Goal: Information Seeking & Learning: Learn about a topic

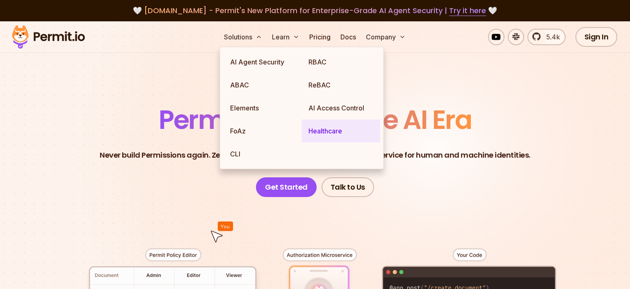
click at [325, 133] on link "Healthcare" at bounding box center [341, 130] width 78 height 23
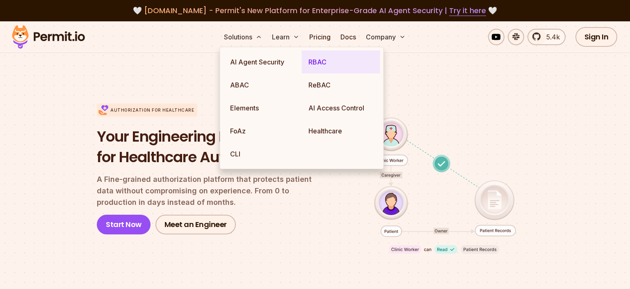
click at [322, 64] on link "RBAC" at bounding box center [341, 61] width 78 height 23
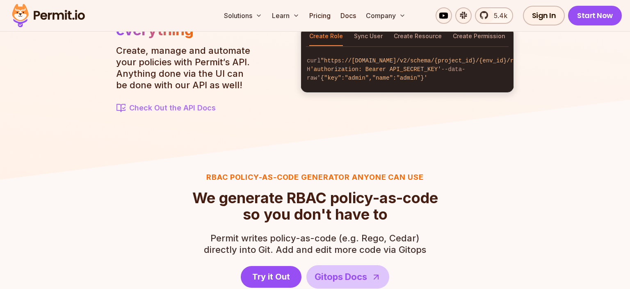
scroll to position [1002, 0]
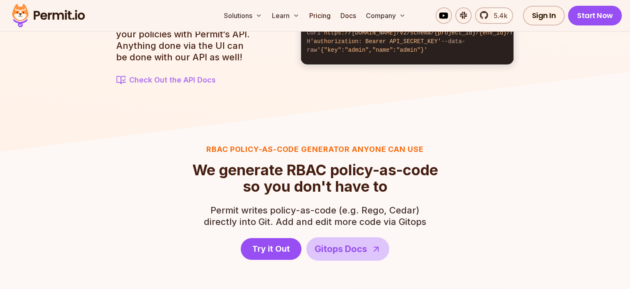
click at [625, 190] on section "RBAC Policy-as-code generator anyone can use We generate RBAC policy-as-code so…" at bounding box center [315, 277] width 630 height 324
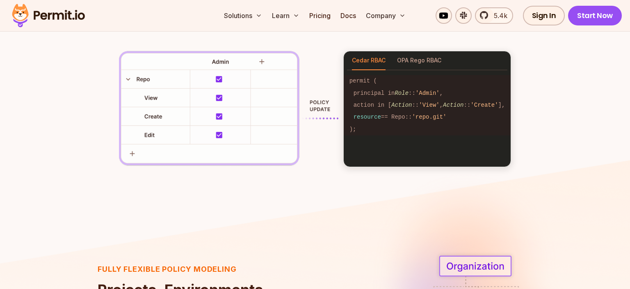
scroll to position [1487, 0]
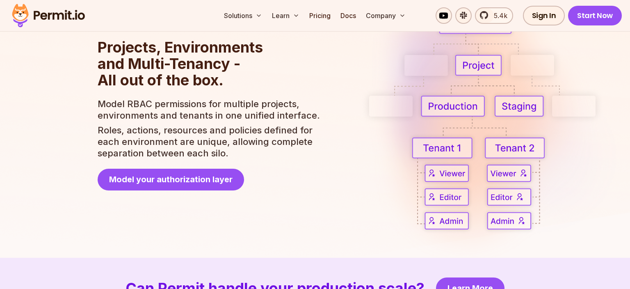
click at [308, 229] on img at bounding box center [315, 117] width 630 height 409
